Goal: Transaction & Acquisition: Purchase product/service

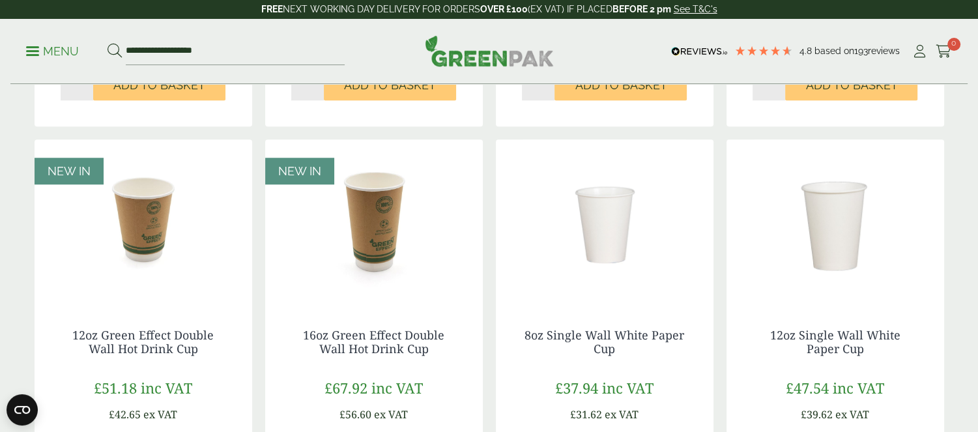
scroll to position [1077, 0]
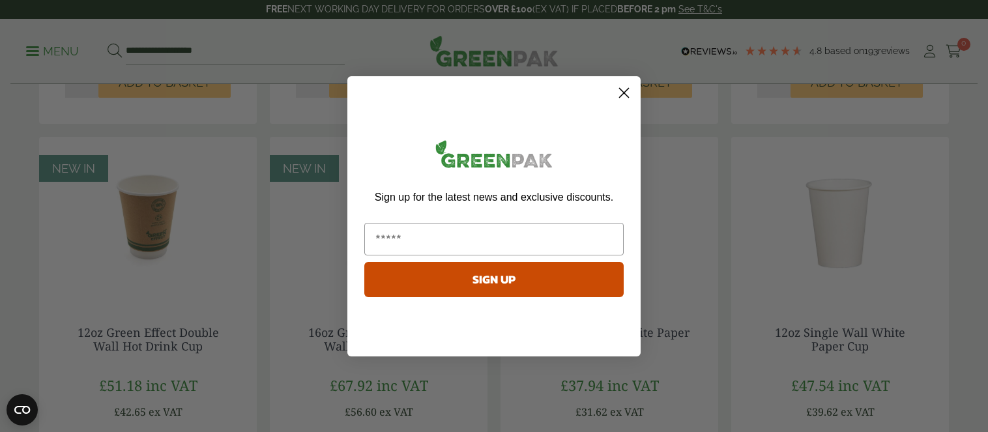
drag, startPoint x: 982, startPoint y: 59, endPoint x: 1000, endPoint y: 290, distance: 231.4
click at [978, 290] on html "4.8 Based on 193 reviews FREE NEXT WORKING DAY DELIVERY - See T&C's FREE NEXT W…" at bounding box center [494, 42] width 988 height 2239
click at [623, 93] on circle "Close dialog" at bounding box center [624, 92] width 22 height 22
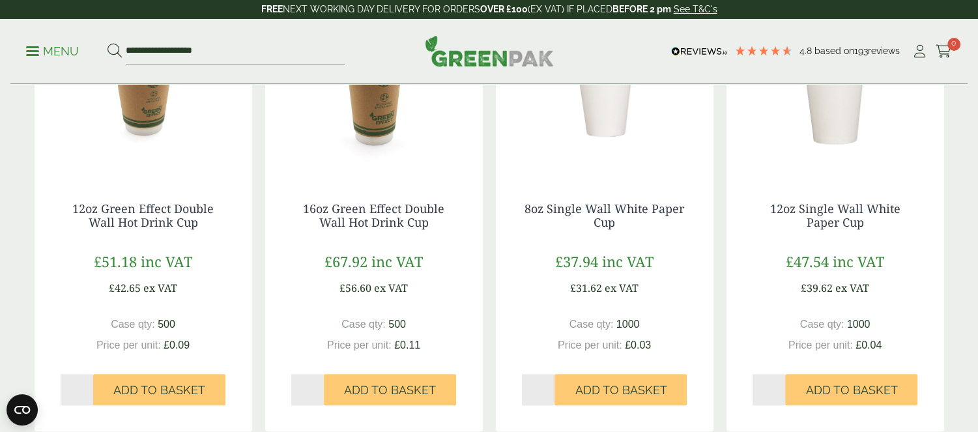
scroll to position [1193, 0]
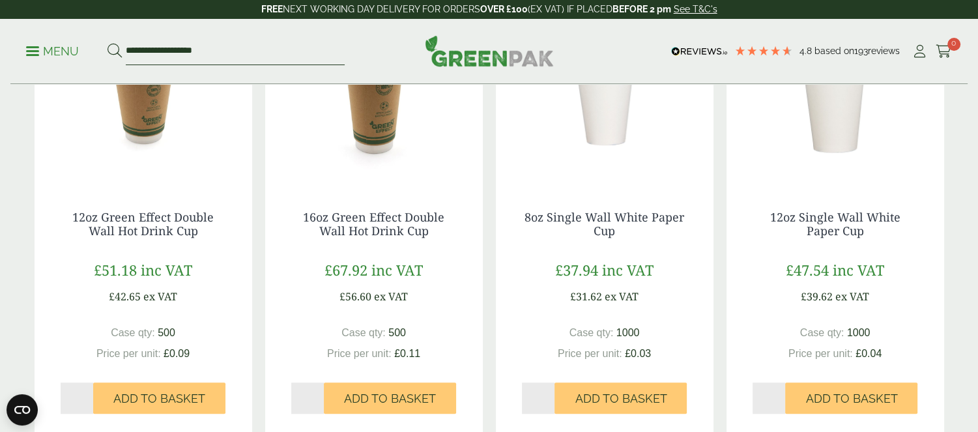
click at [137, 50] on input "**********" at bounding box center [235, 51] width 219 height 27
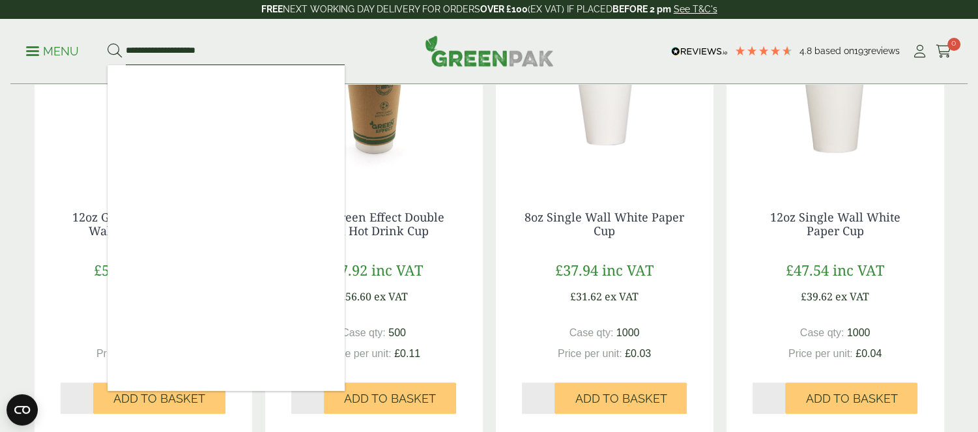
type input "**********"
click at [108, 43] on button at bounding box center [115, 51] width 14 height 17
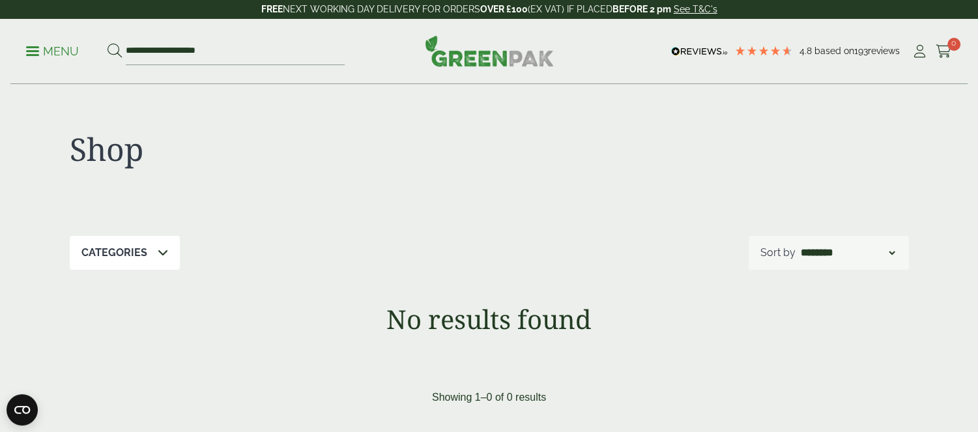
click at [37, 51] on span at bounding box center [32, 51] width 13 height 2
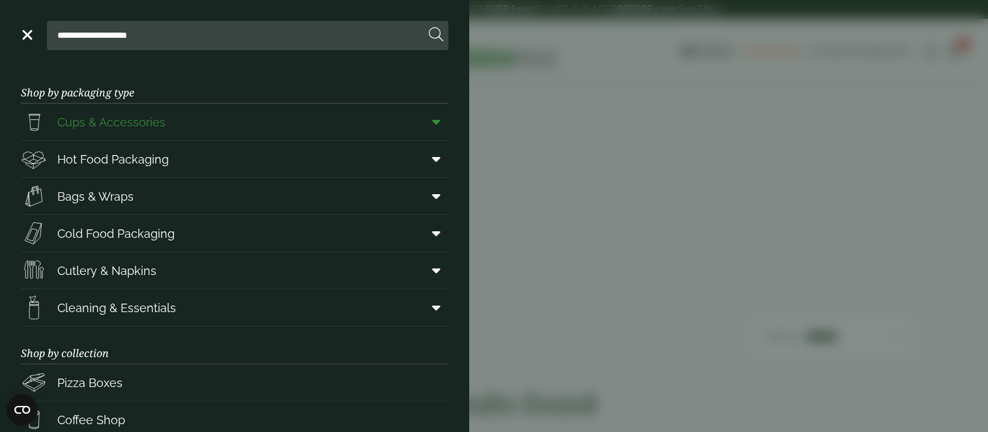
click at [110, 132] on span "Cups & Accessories" at bounding box center [93, 122] width 145 height 26
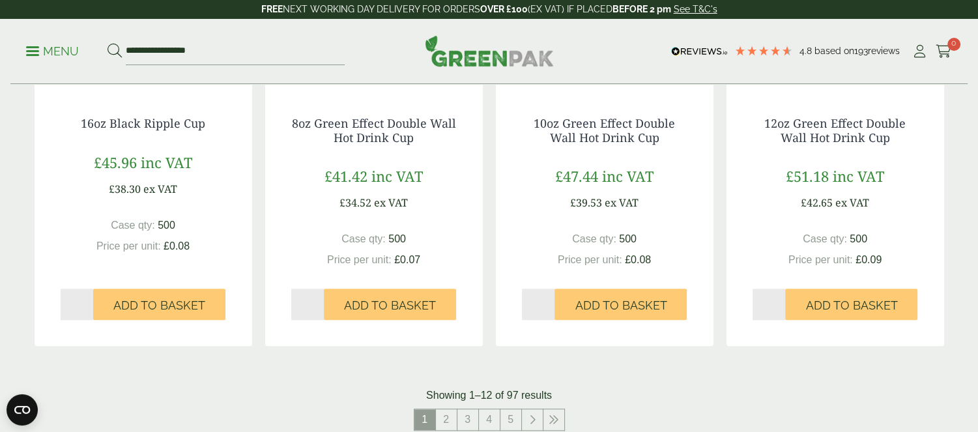
scroll to position [1285, 0]
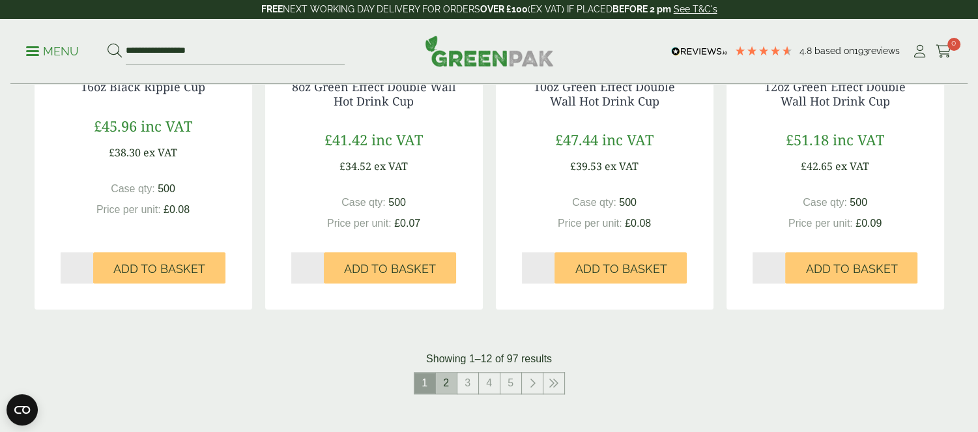
click at [454, 377] on link "2" at bounding box center [446, 383] width 21 height 21
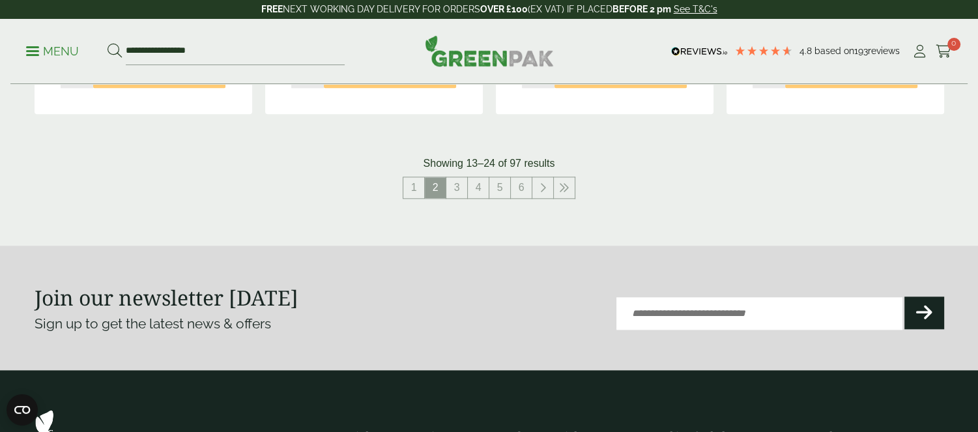
scroll to position [1475, 0]
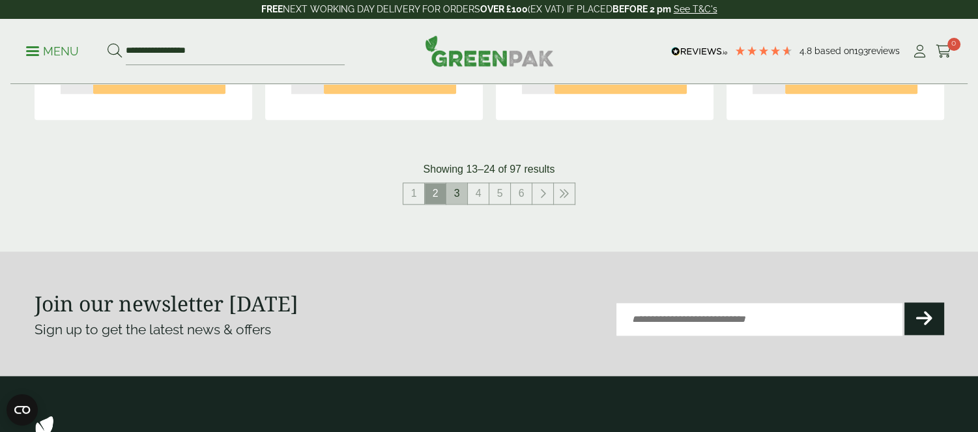
click at [459, 195] on link "3" at bounding box center [457, 193] width 21 height 21
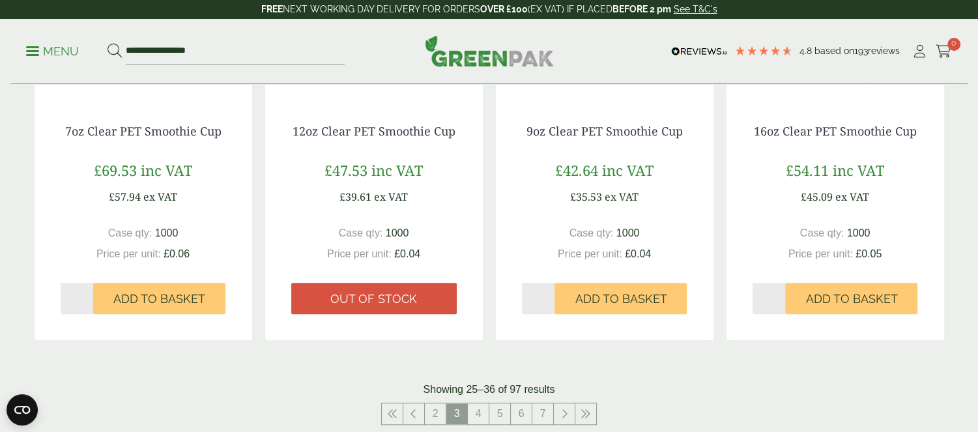
scroll to position [1406, 0]
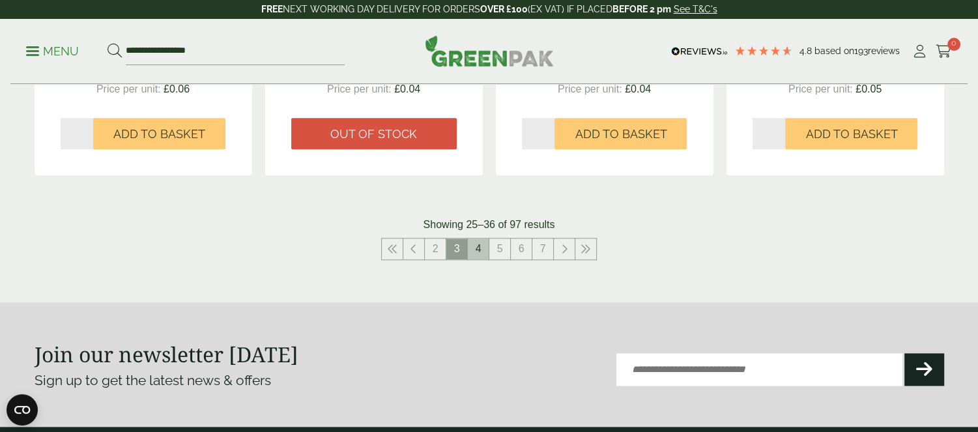
click at [478, 245] on link "4" at bounding box center [478, 249] width 21 height 21
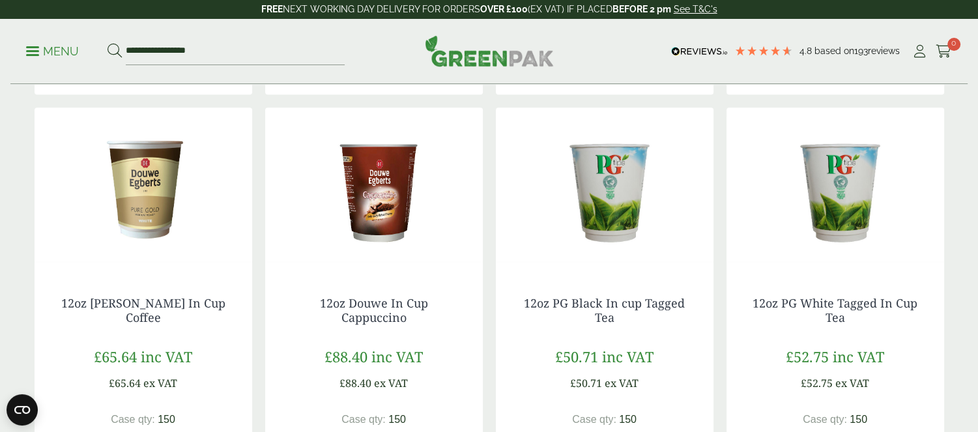
scroll to position [1132, 0]
